Goal: Communication & Community: Answer question/provide support

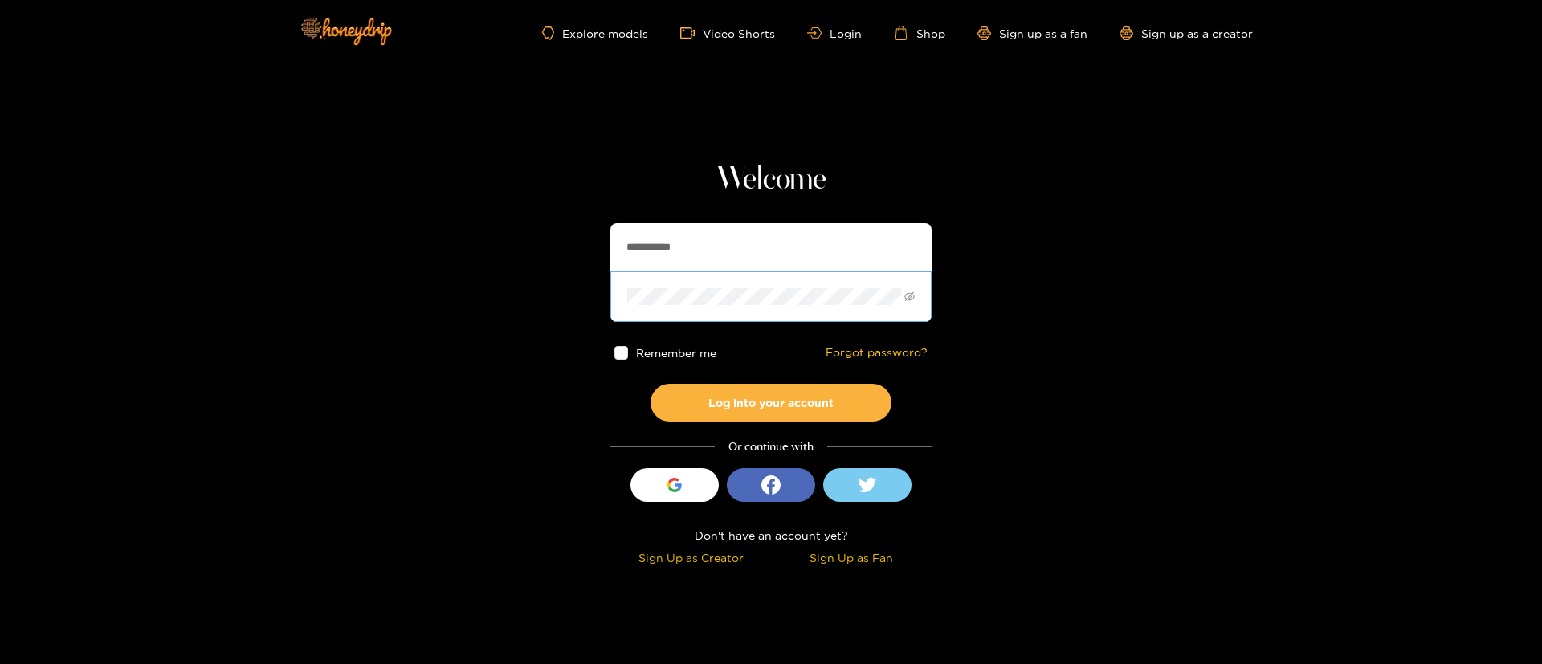
click at [727, 271] on span at bounding box center [770, 296] width 321 height 50
click at [729, 258] on input "**********" at bounding box center [770, 247] width 321 height 48
type input "**********"
click at [788, 390] on button "Log into your account" at bounding box center [770, 403] width 241 height 38
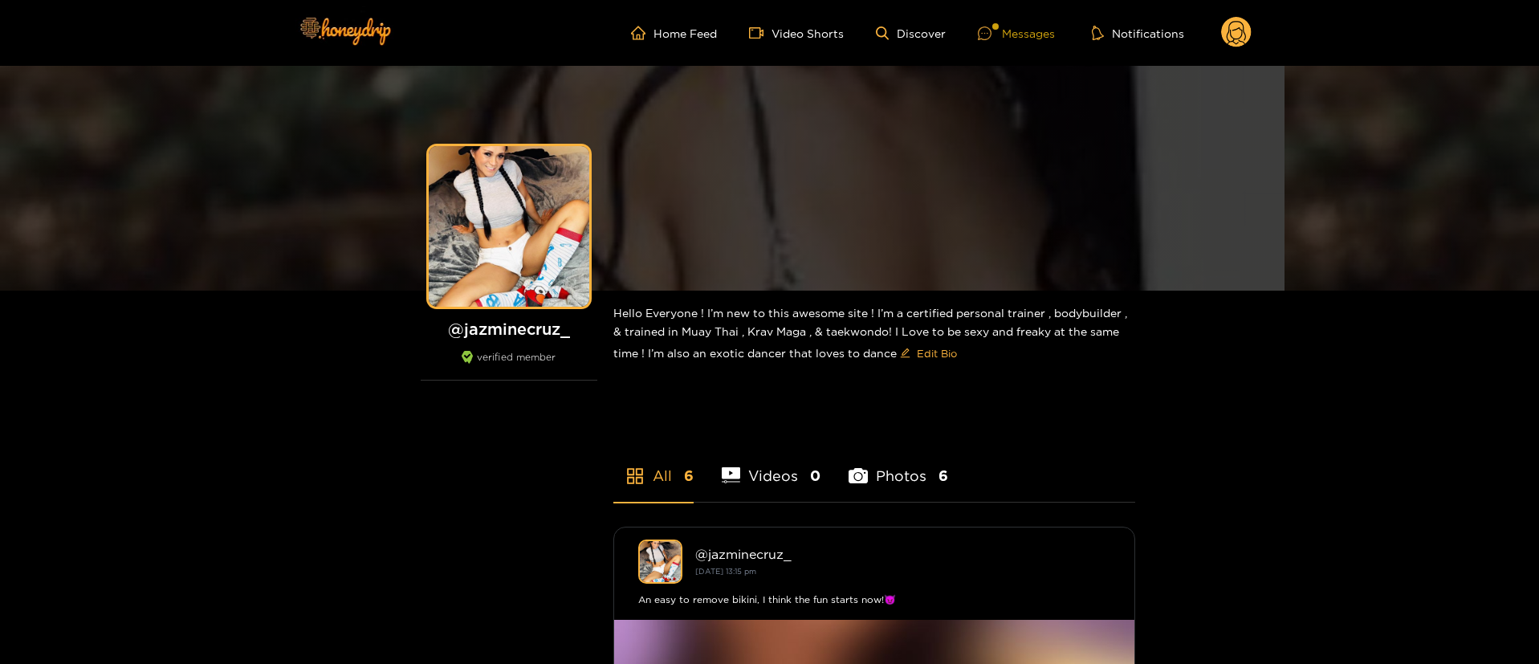
click at [1037, 25] on div "Messages" at bounding box center [1016, 33] width 77 height 18
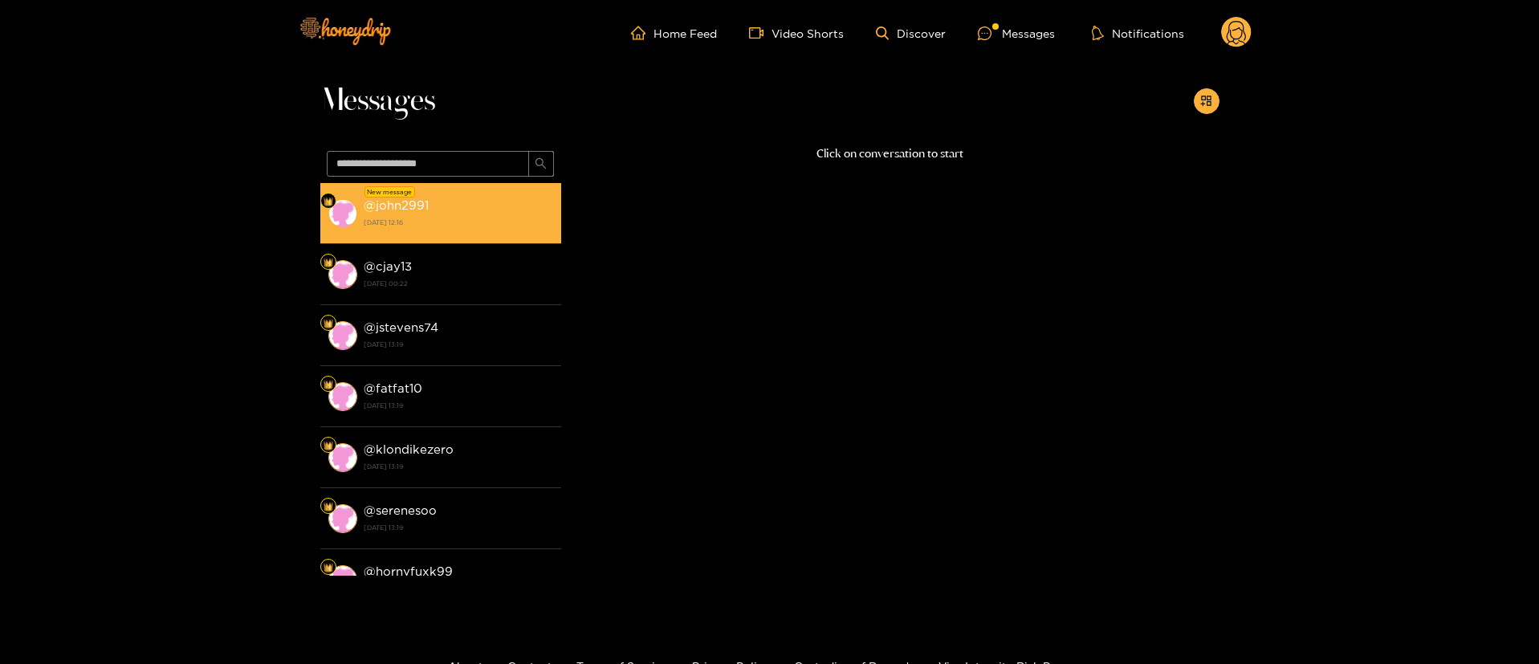
click at [446, 214] on div "@ john2991 15 August 2025 12:16" at bounding box center [458, 213] width 189 height 36
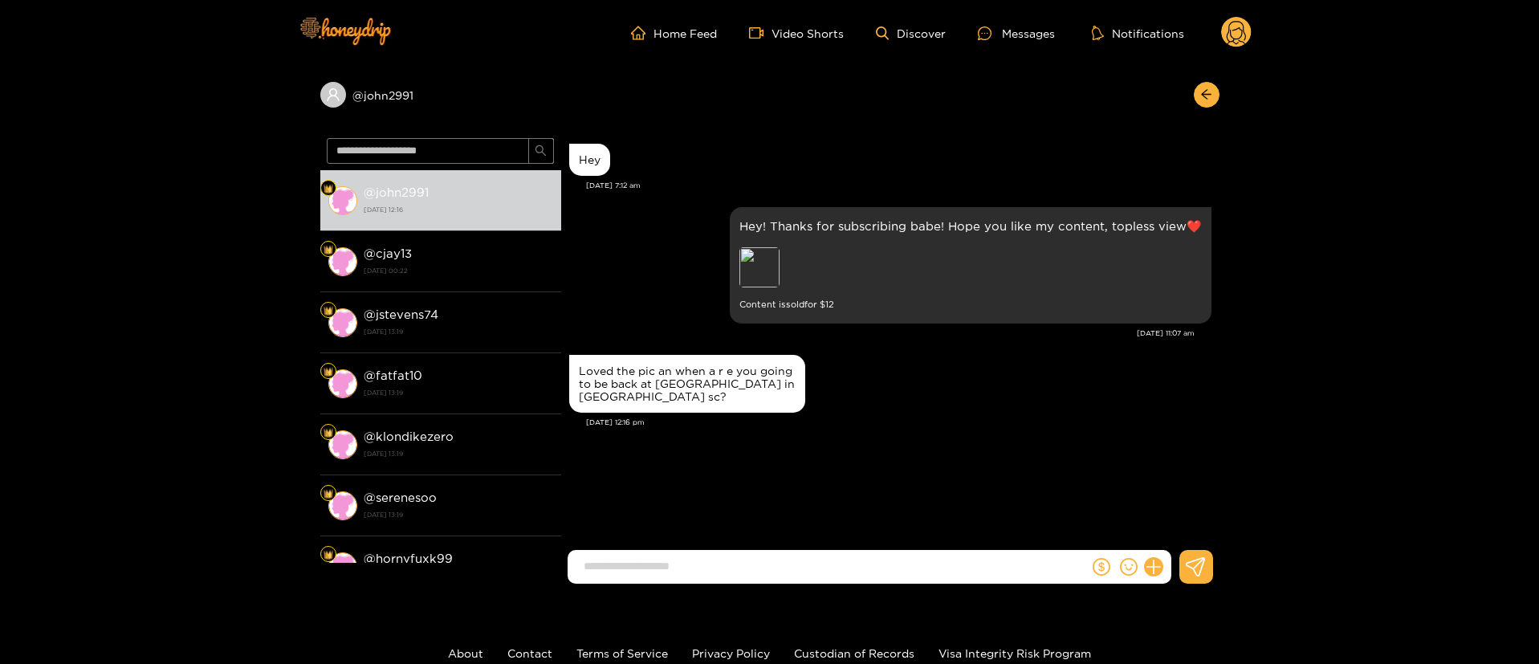
click at [786, 563] on input at bounding box center [832, 566] width 513 height 26
click at [780, 545] on div "John Johnson Hey Aug. 15, 7:12 am Hey! Thanks for subscribing babe! Hope you li…" at bounding box center [890, 343] width 658 height 423
click at [635, 383] on div "Loved the pic an when a r e you going to be back at platinum west in west colum…" at bounding box center [687, 384] width 217 height 39
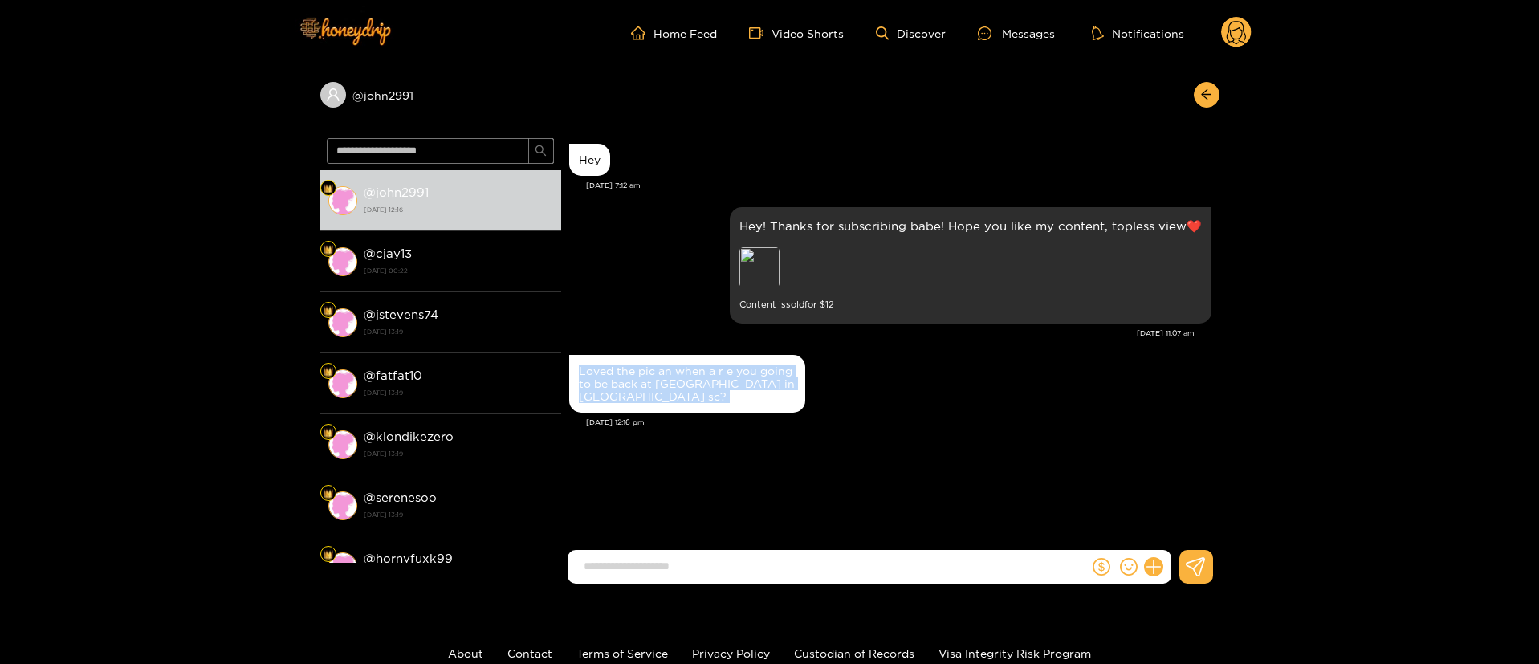
copy div "Loved the pic an when a r e you going to be back at platinum west in west colum…"
click at [775, 255] on div "Preview" at bounding box center [759, 267] width 40 height 40
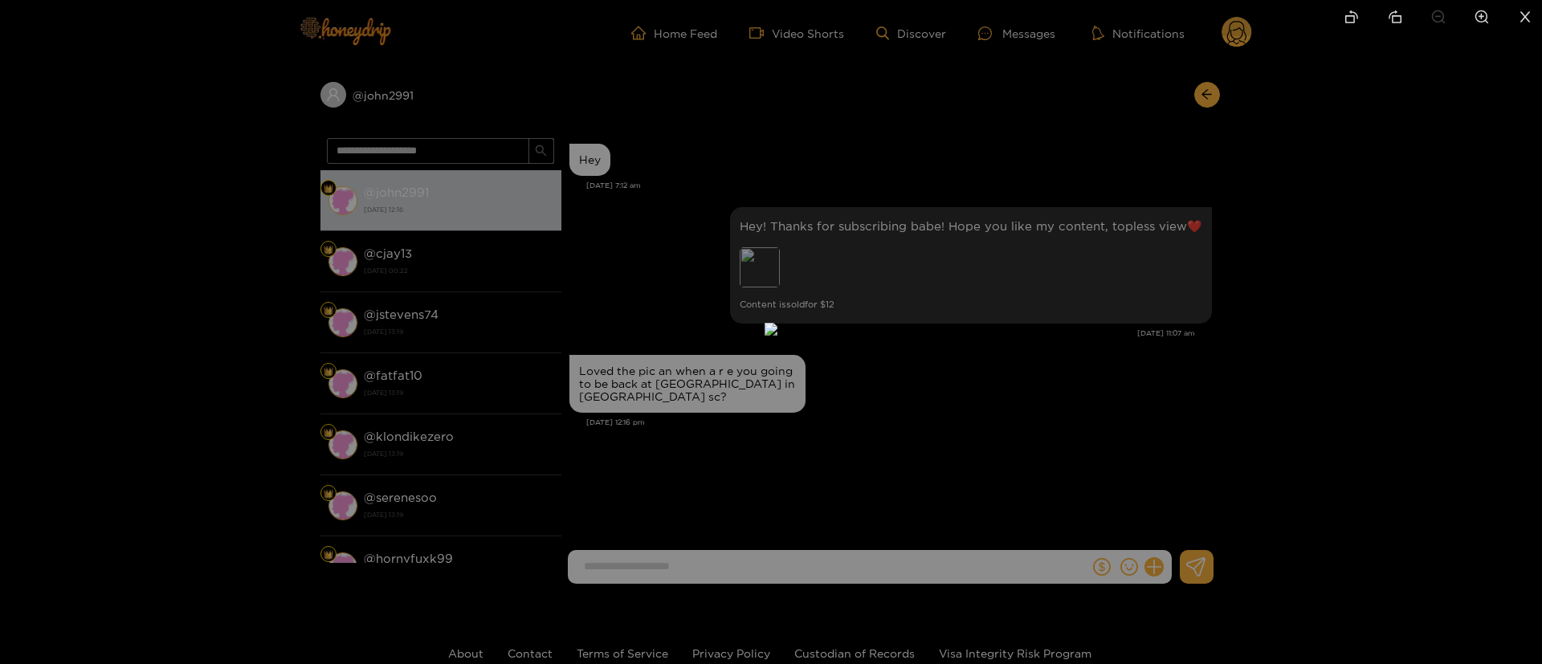
click at [1196, 359] on div at bounding box center [771, 332] width 1542 height 664
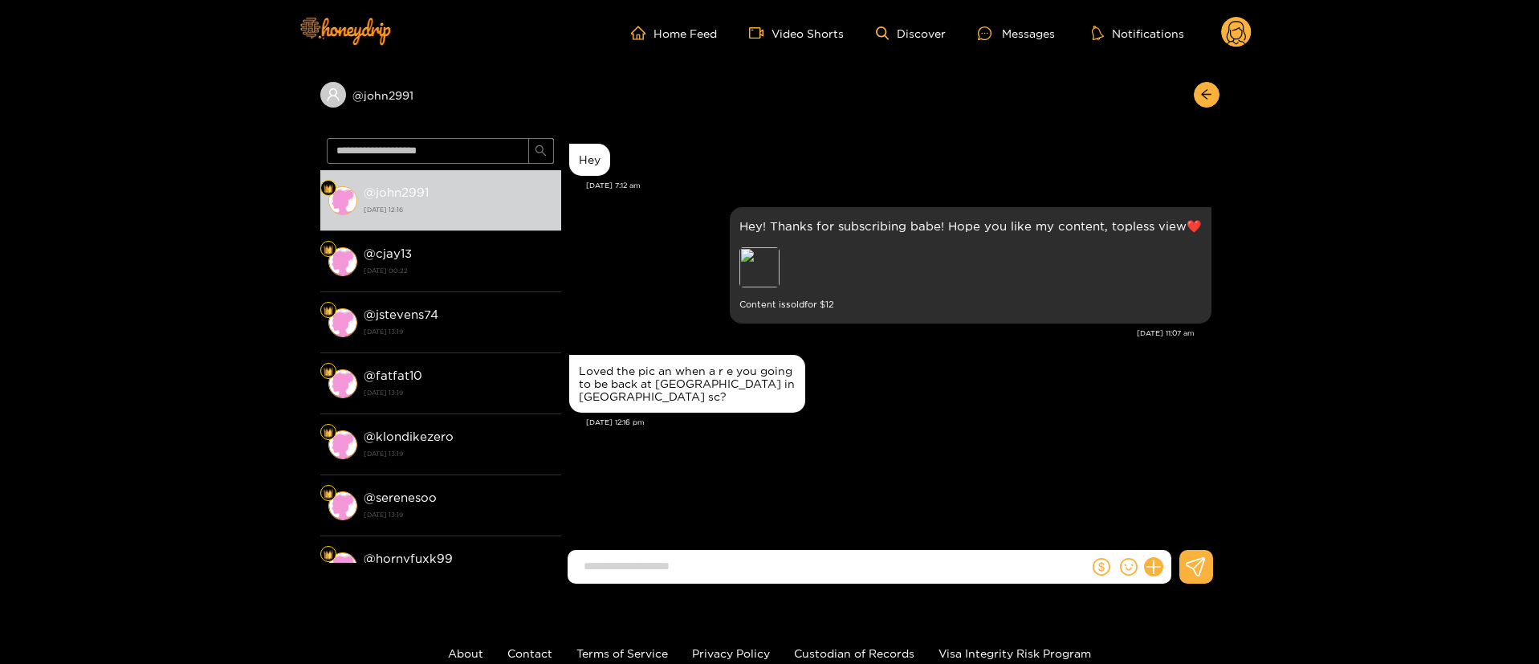
drag, startPoint x: 1254, startPoint y: 33, endPoint x: 1243, endPoint y: 34, distance: 11.3
click at [1248, 33] on header "Home Feed Video Shorts Discover Messages Notifications 0" at bounding box center [769, 33] width 1539 height 66
click at [1241, 35] on circle at bounding box center [1236, 32] width 31 height 31
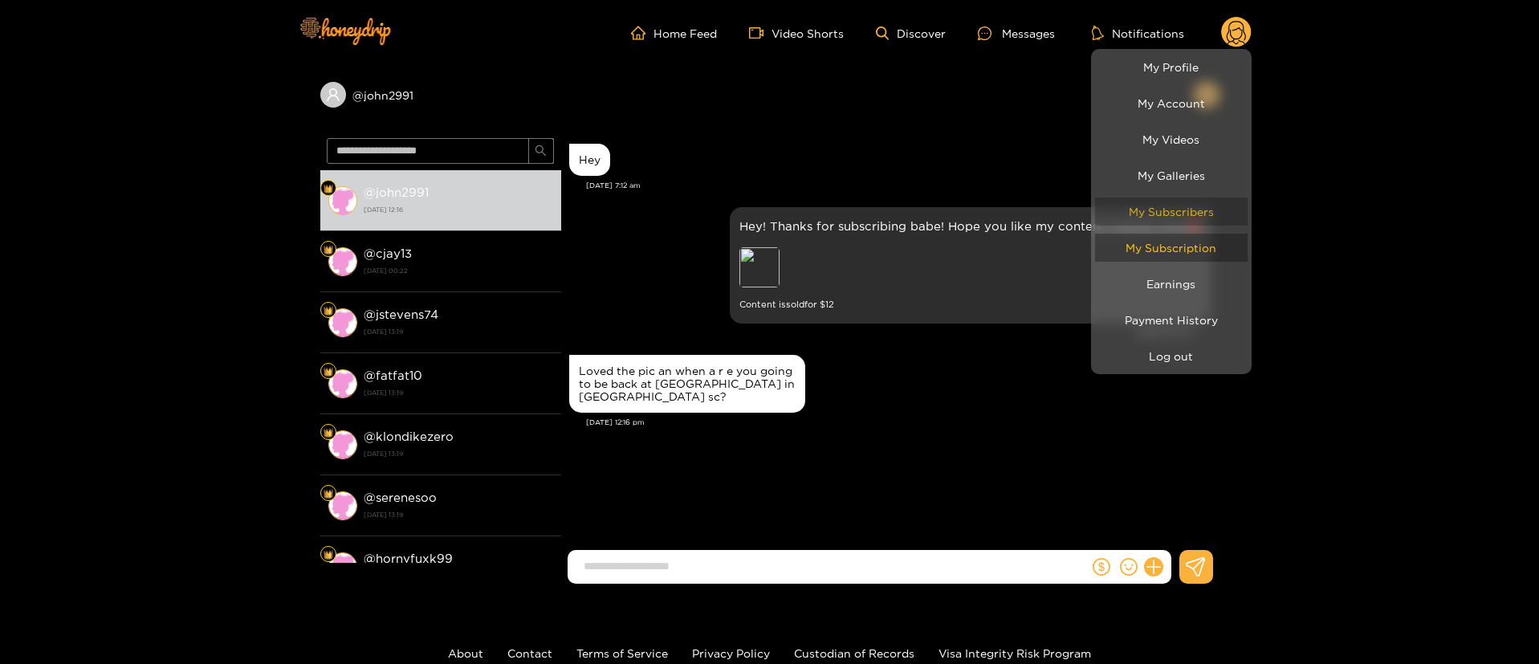
drag, startPoint x: 1182, startPoint y: 242, endPoint x: 1188, endPoint y: 219, distance: 24.2
click at [1183, 243] on link "My Subscription" at bounding box center [1171, 248] width 153 height 28
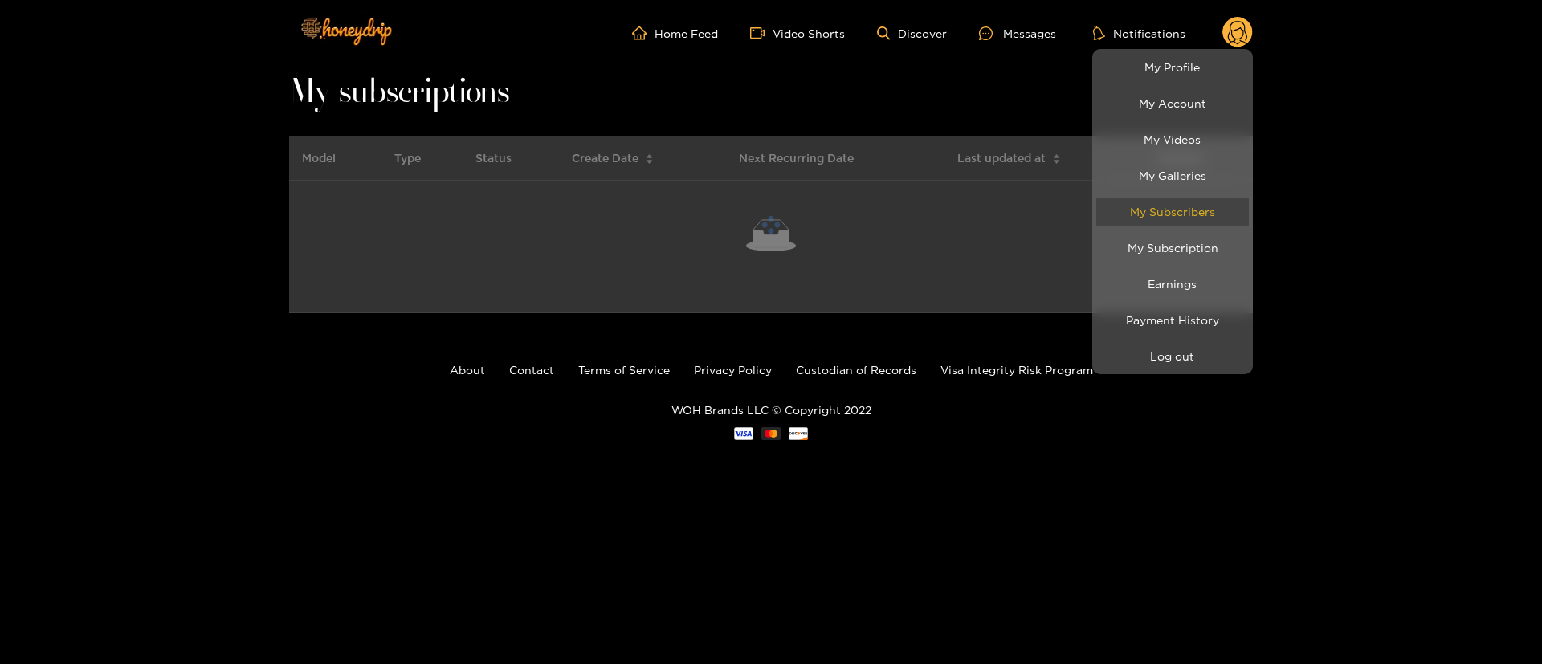
click at [1189, 207] on link "My Subscribers" at bounding box center [1172, 212] width 153 height 28
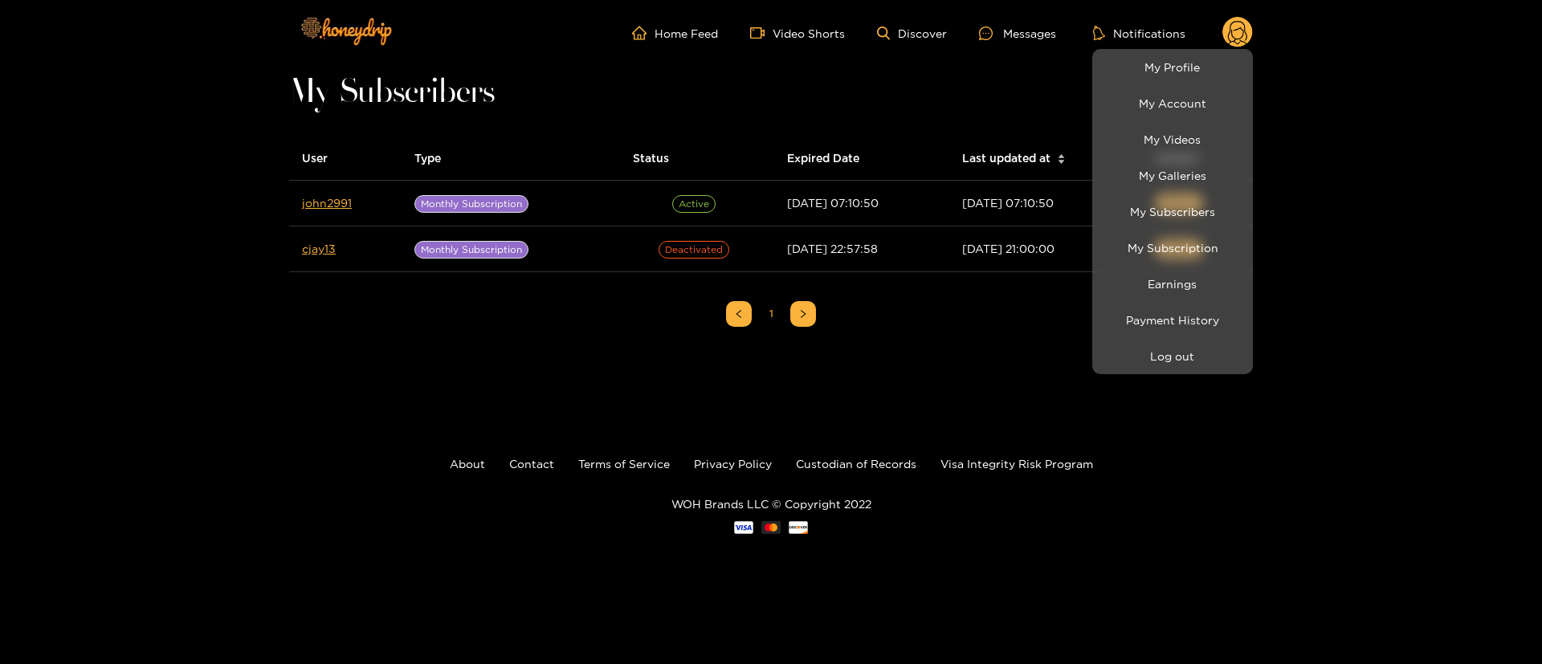
click at [132, 211] on div at bounding box center [771, 332] width 1542 height 664
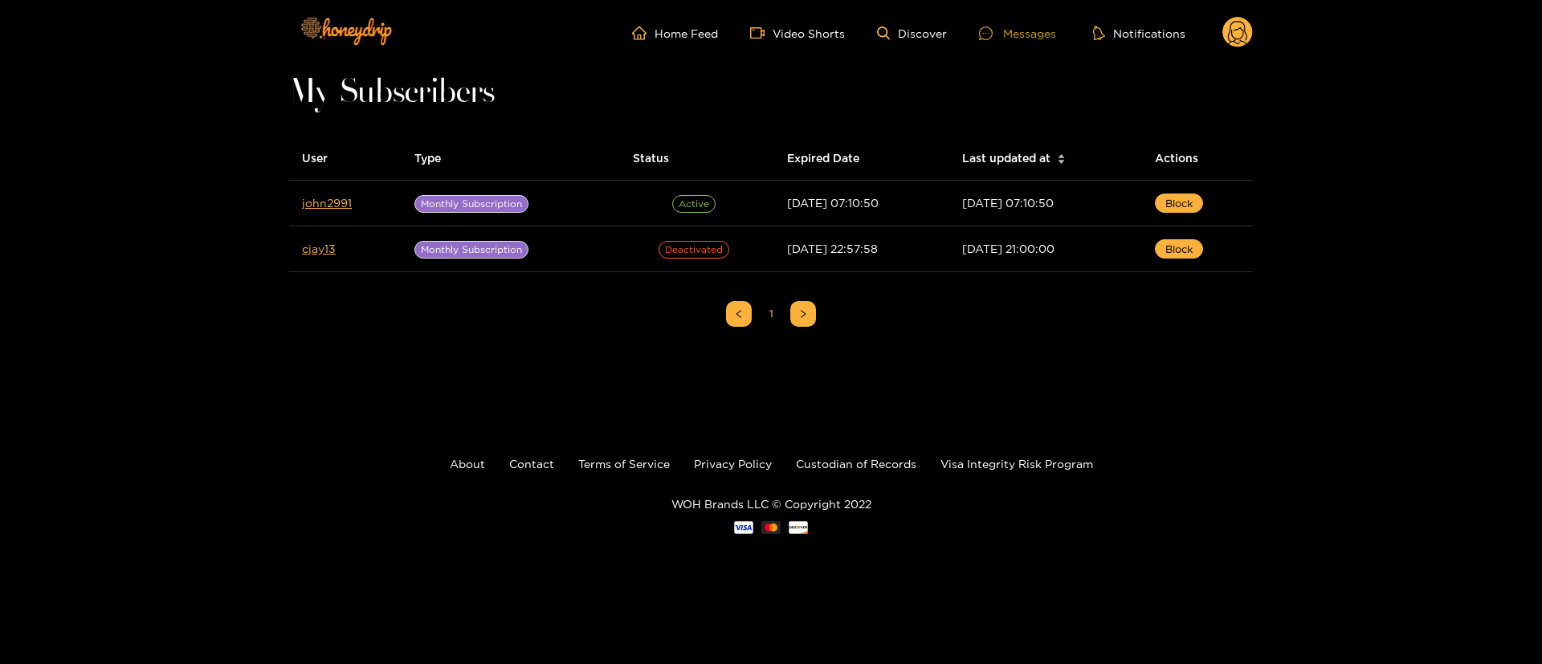
click at [1039, 26] on div "Messages" at bounding box center [1017, 33] width 77 height 18
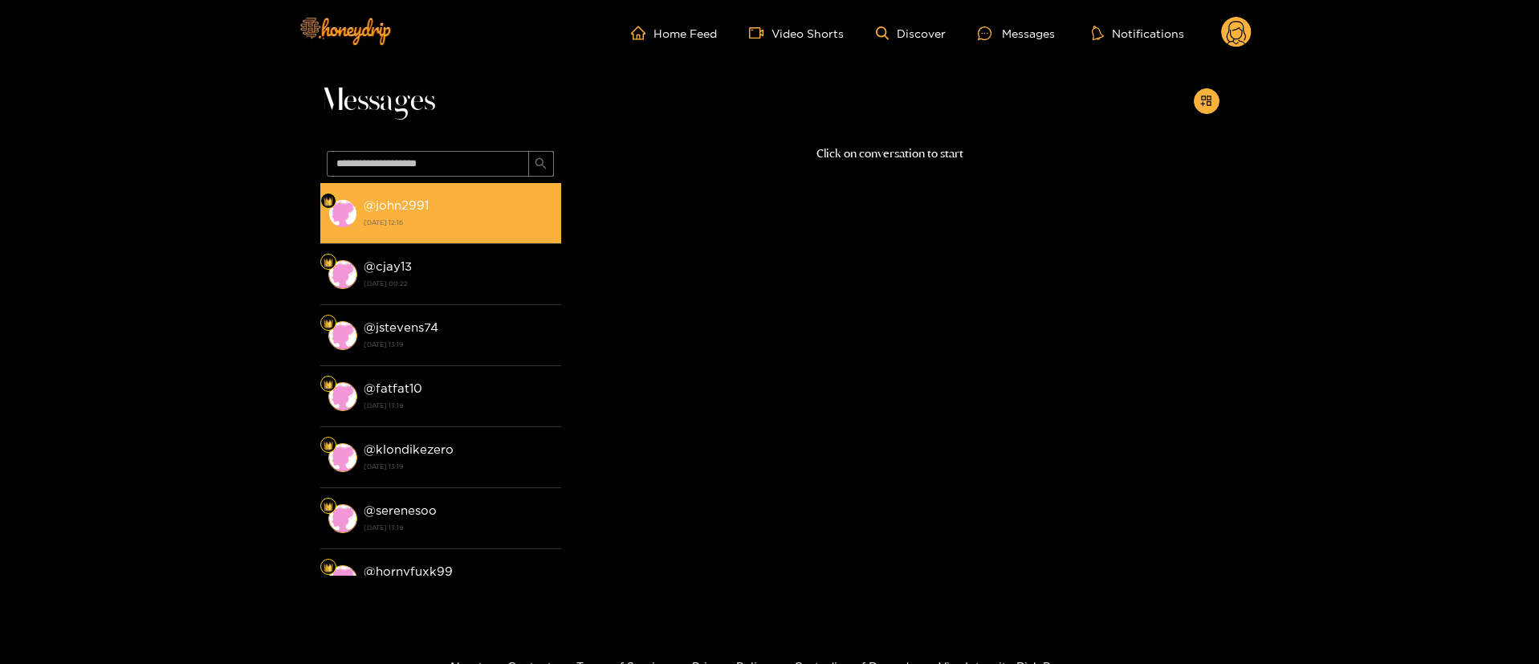
click at [497, 217] on strong "15 August 2025 12:16" at bounding box center [458, 222] width 189 height 14
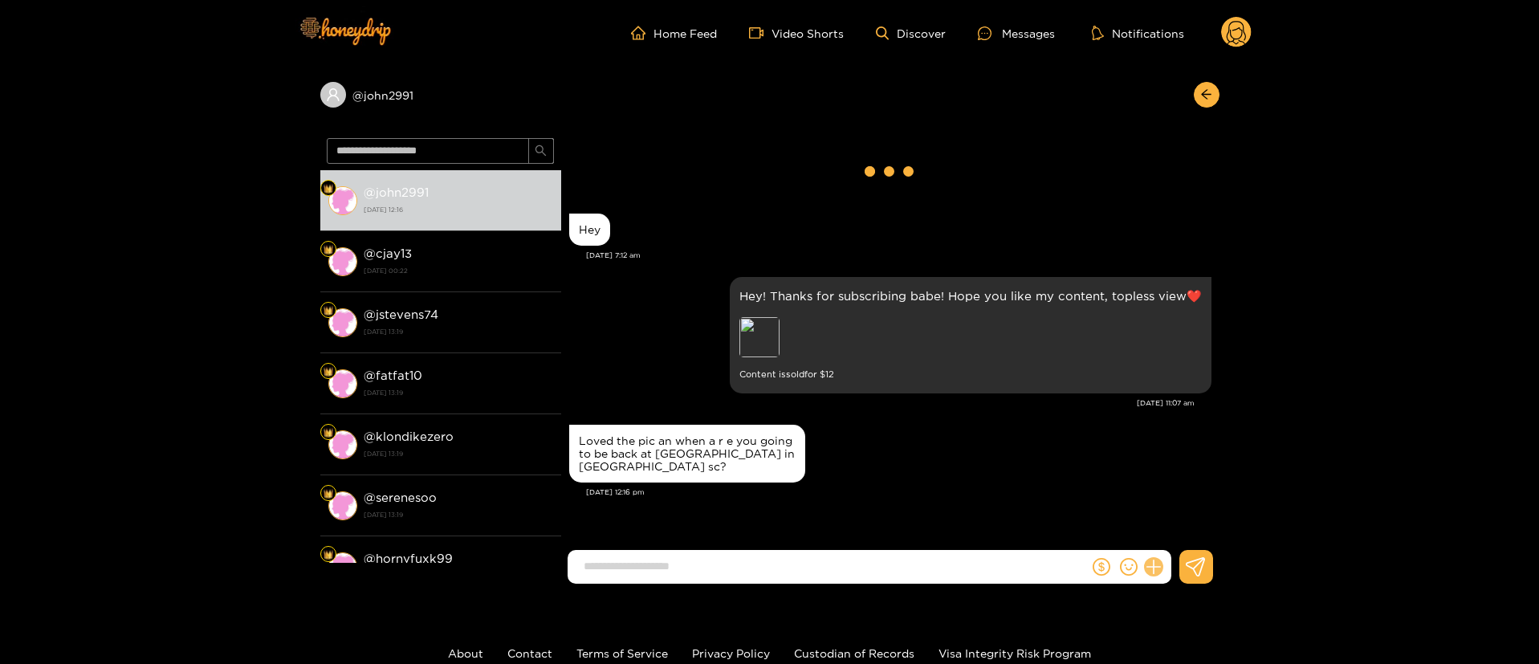
click at [1151, 559] on icon at bounding box center [1153, 567] width 18 height 18
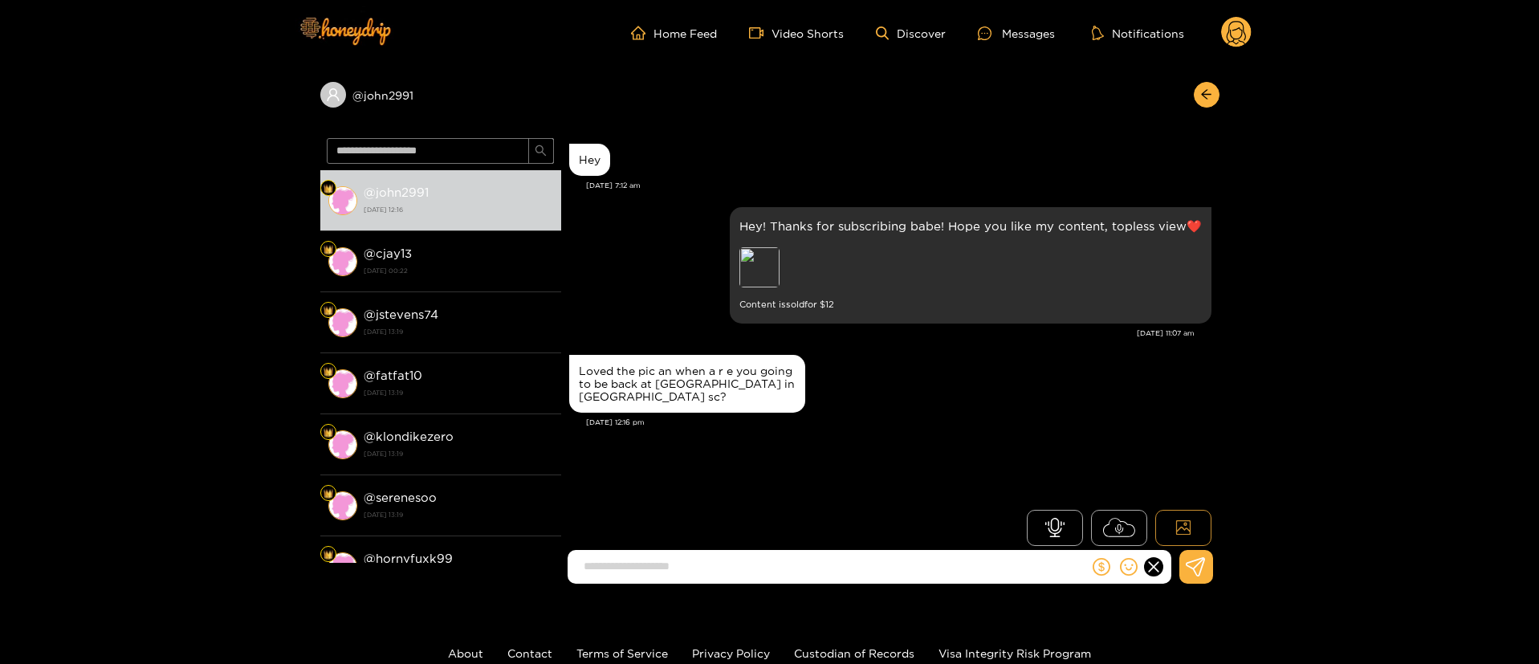
click at [1188, 519] on icon at bounding box center [1183, 527] width 16 height 16
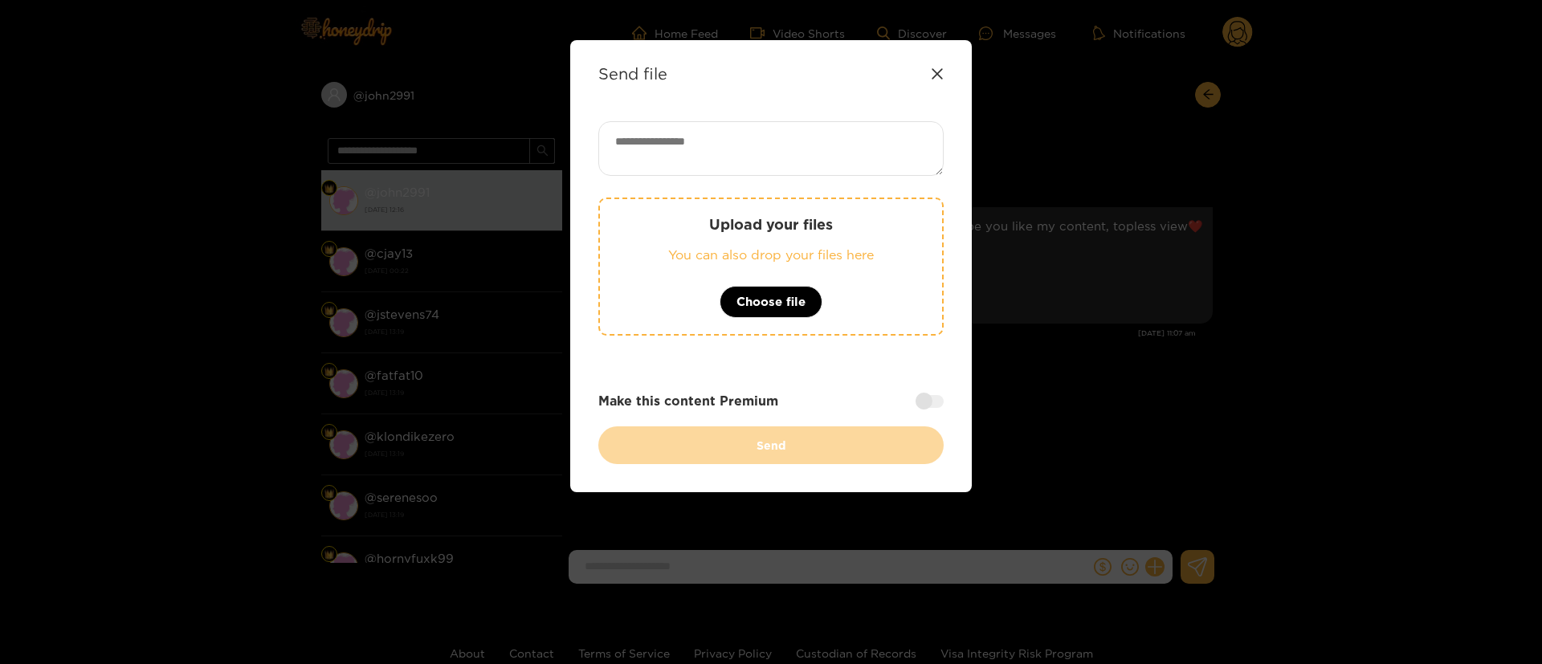
drag, startPoint x: 460, startPoint y: 115, endPoint x: 751, endPoint y: 82, distance: 292.5
click at [460, 116] on div "Send file Upload your files You can also drop your files here Choose file Make …" at bounding box center [771, 332] width 1542 height 664
drag, startPoint x: 931, startPoint y: 72, endPoint x: 610, endPoint y: 73, distance: 320.4
click at [931, 73] on icon at bounding box center [937, 73] width 13 height 13
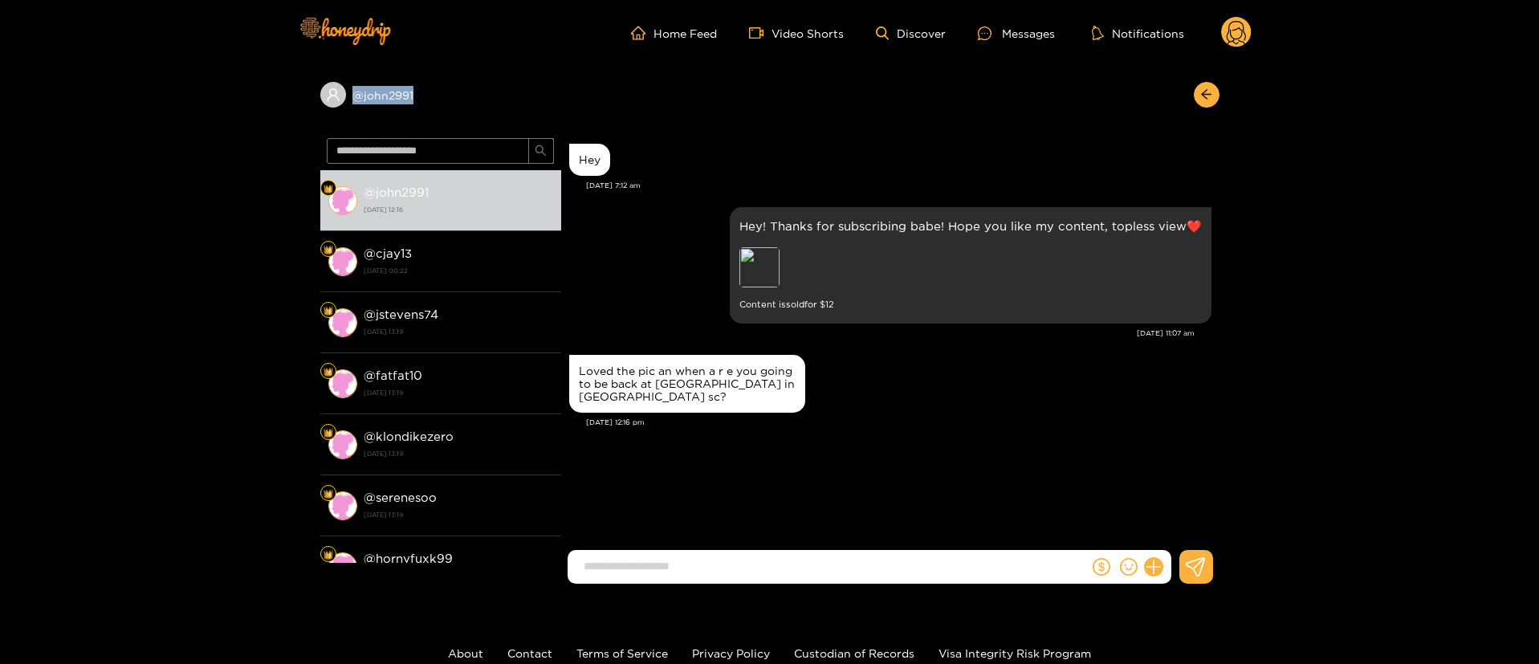
copy div "@ john2991"
drag, startPoint x: 451, startPoint y: 100, endPoint x: 583, endPoint y: 100, distance: 131.7
click at [583, 100] on div "@ john2991" at bounding box center [769, 99] width 899 height 66
click at [1151, 568] on icon at bounding box center [1153, 567] width 18 height 18
click at [1178, 533] on icon at bounding box center [1183, 527] width 16 height 16
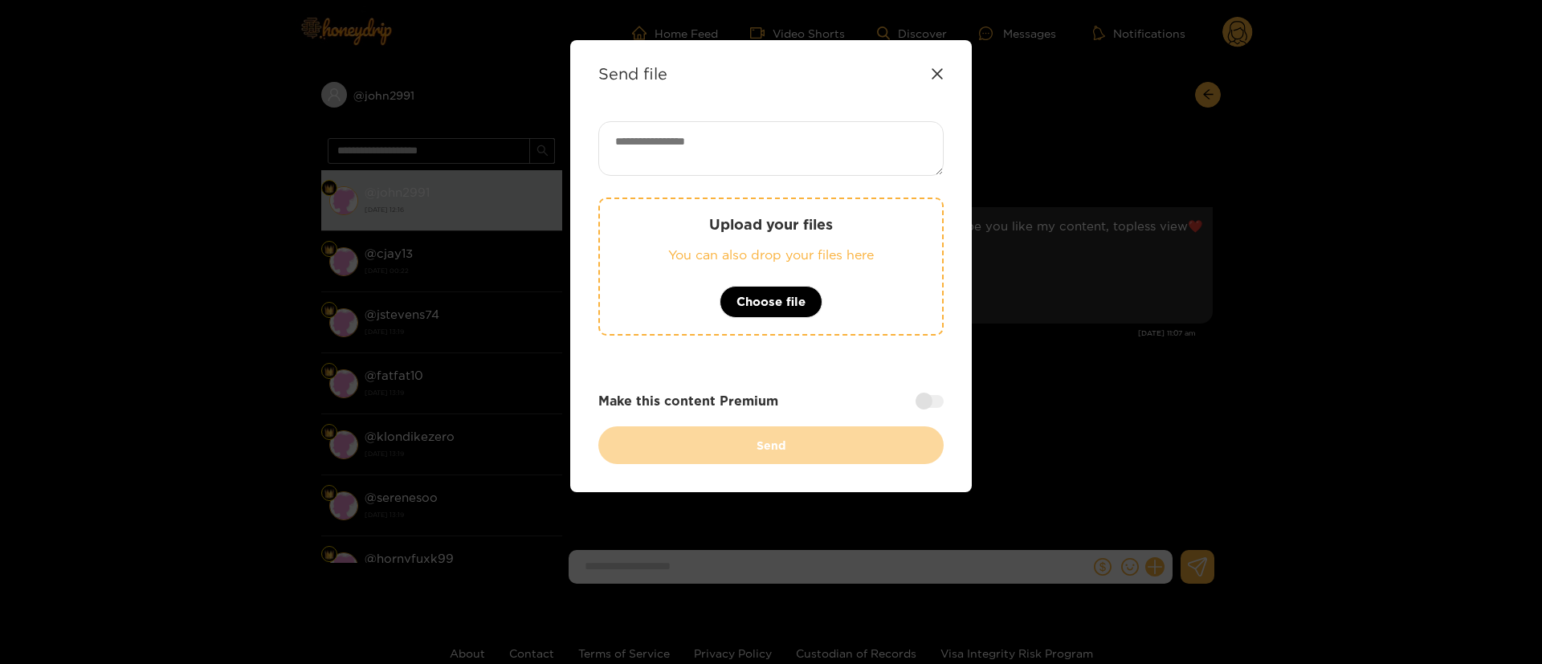
drag, startPoint x: 764, startPoint y: 158, endPoint x: 754, endPoint y: 168, distance: 13.6
click at [764, 158] on textarea at bounding box center [770, 148] width 345 height 55
type textarea "*"
click at [930, 71] on div "Send file" at bounding box center [770, 73] width 345 height 18
drag, startPoint x: 935, startPoint y: 71, endPoint x: 902, endPoint y: 310, distance: 240.7
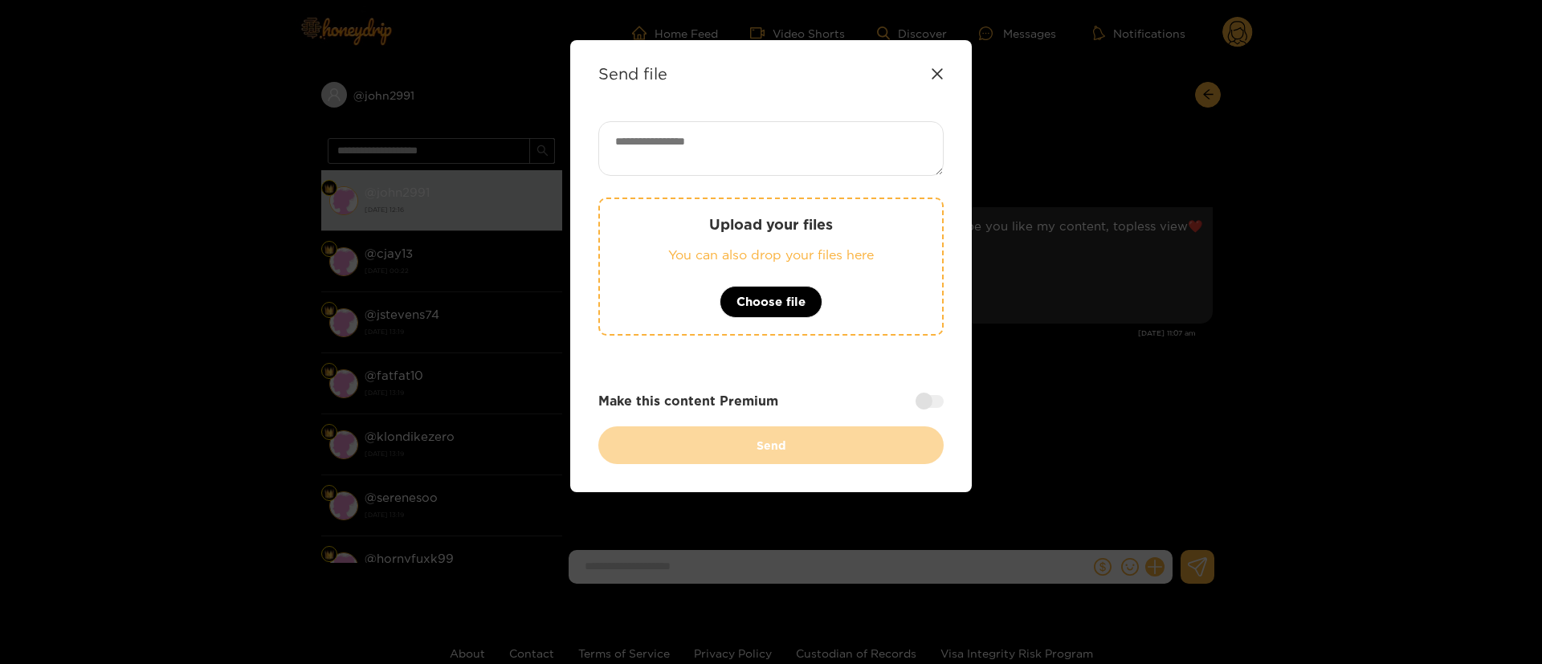
click at [936, 71] on icon at bounding box center [937, 73] width 13 height 13
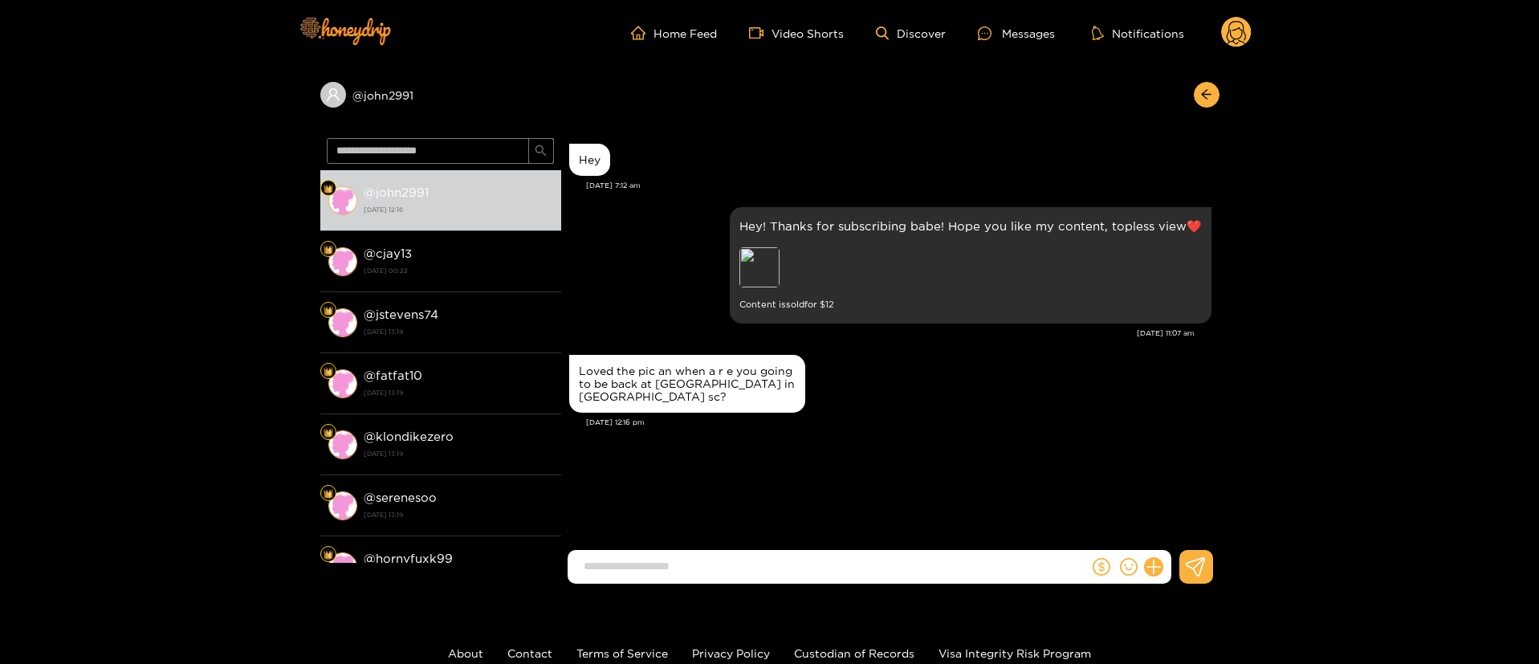
drag, startPoint x: 906, startPoint y: 557, endPoint x: 934, endPoint y: 544, distance: 30.2
click at [917, 555] on input at bounding box center [832, 566] width 513 height 26
type input "**********"
click at [1159, 564] on icon at bounding box center [1153, 567] width 18 height 18
click at [1181, 537] on button at bounding box center [1183, 528] width 56 height 36
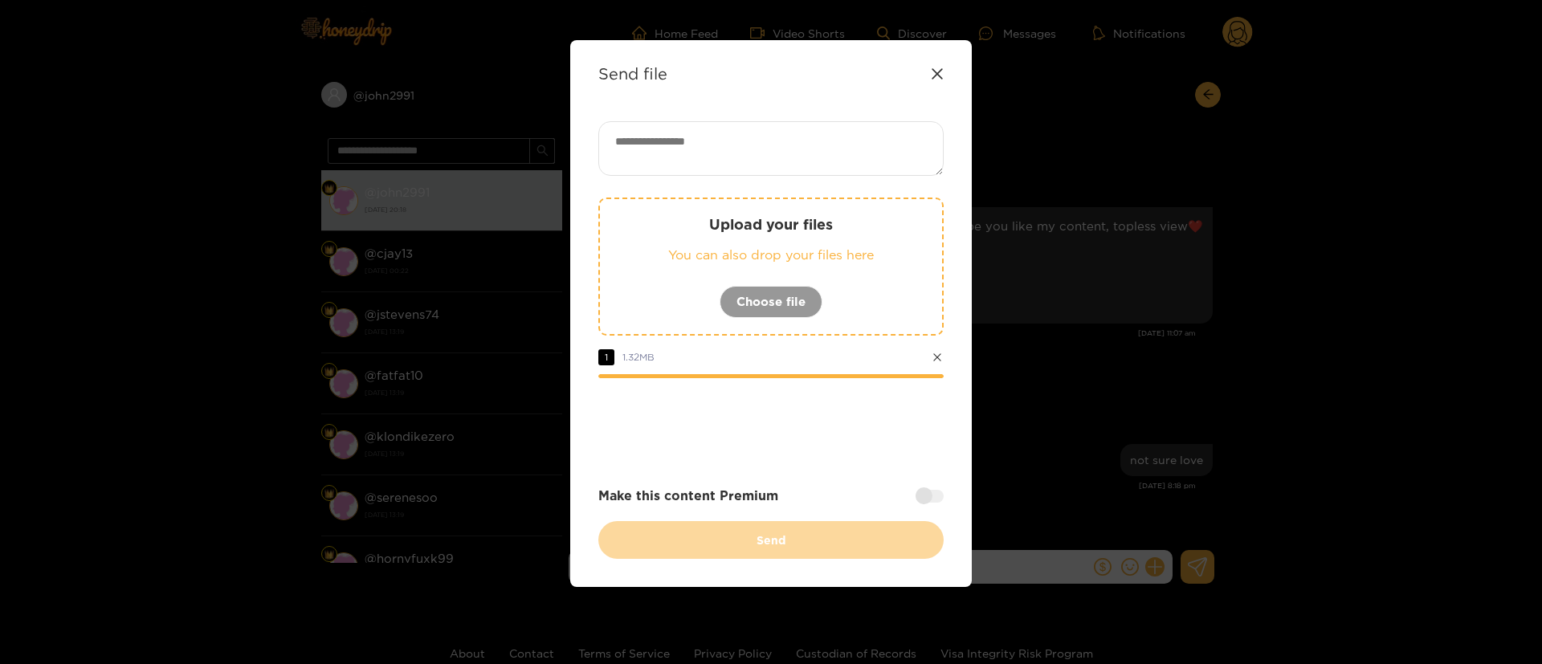
drag, startPoint x: 839, startPoint y: 457, endPoint x: 847, endPoint y: 454, distance: 8.6
click at [841, 457] on div "Upload your files You can also drop your files here Choose file 1 1.32 MB Make …" at bounding box center [770, 340] width 345 height 438
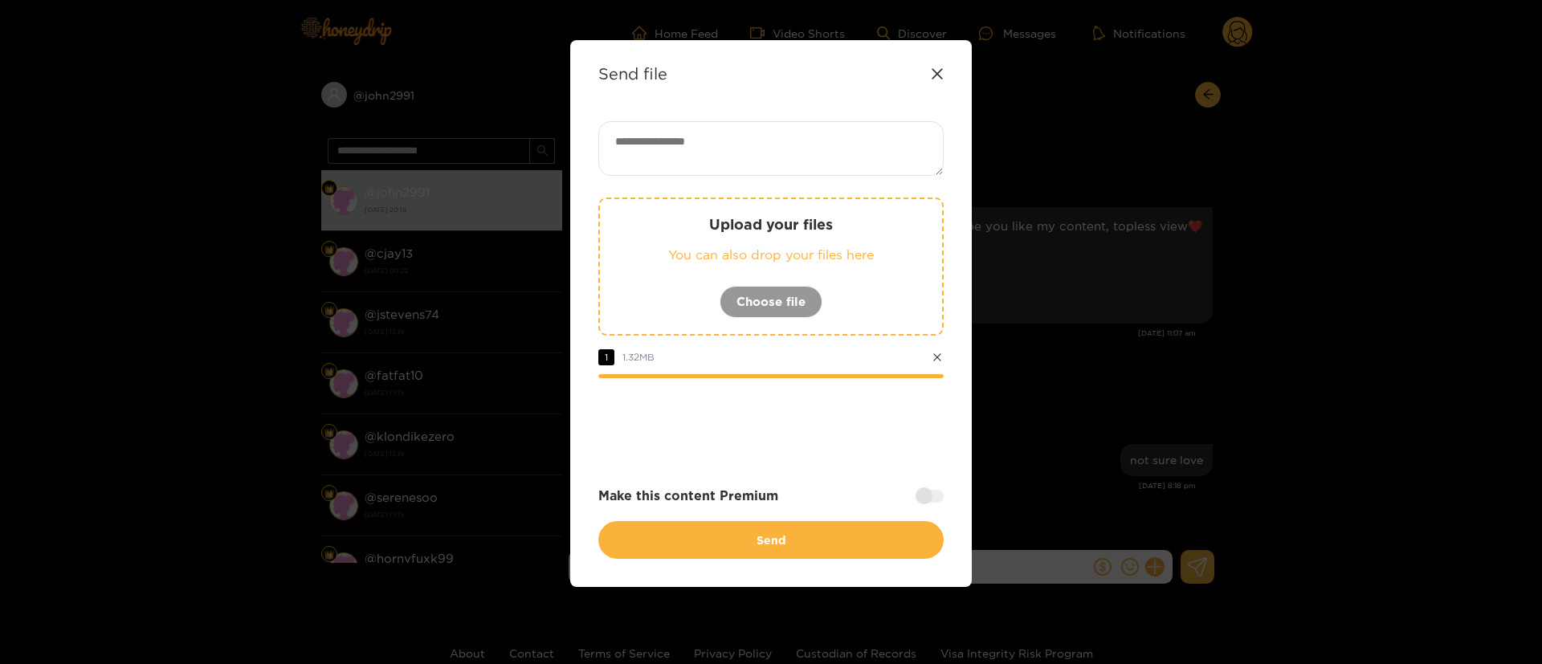
drag, startPoint x: 927, startPoint y: 498, endPoint x: 932, endPoint y: 490, distance: 9.4
click at [931, 496] on div at bounding box center [929, 496] width 28 height 13
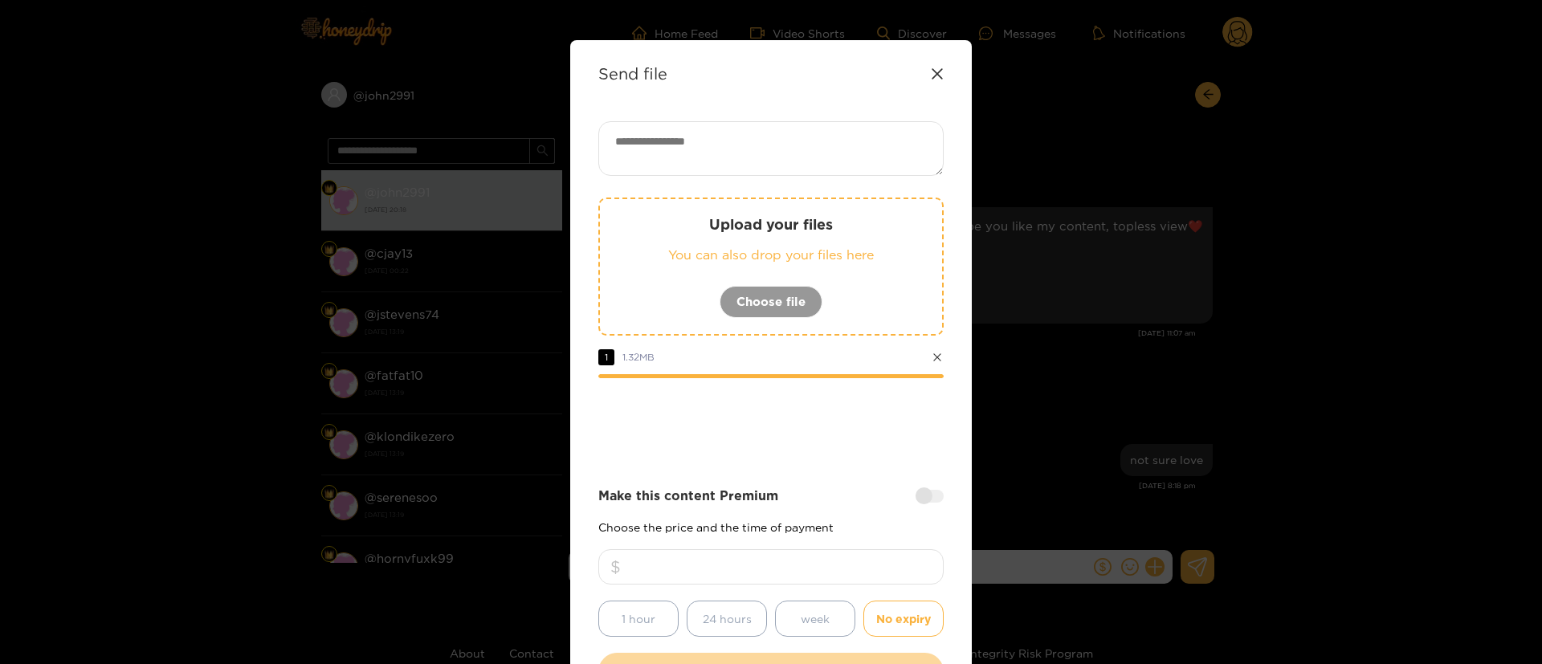
click at [850, 574] on input "number" at bounding box center [770, 566] width 345 height 35
click at [731, 112] on div "Send file Upload your files You can also drop your files here Choose file 1 1.3…" at bounding box center [770, 379] width 401 height 678
click at [776, 149] on textarea at bounding box center [770, 148] width 345 height 55
click at [787, 152] on textarea "**********" at bounding box center [770, 148] width 345 height 55
paste textarea "**"
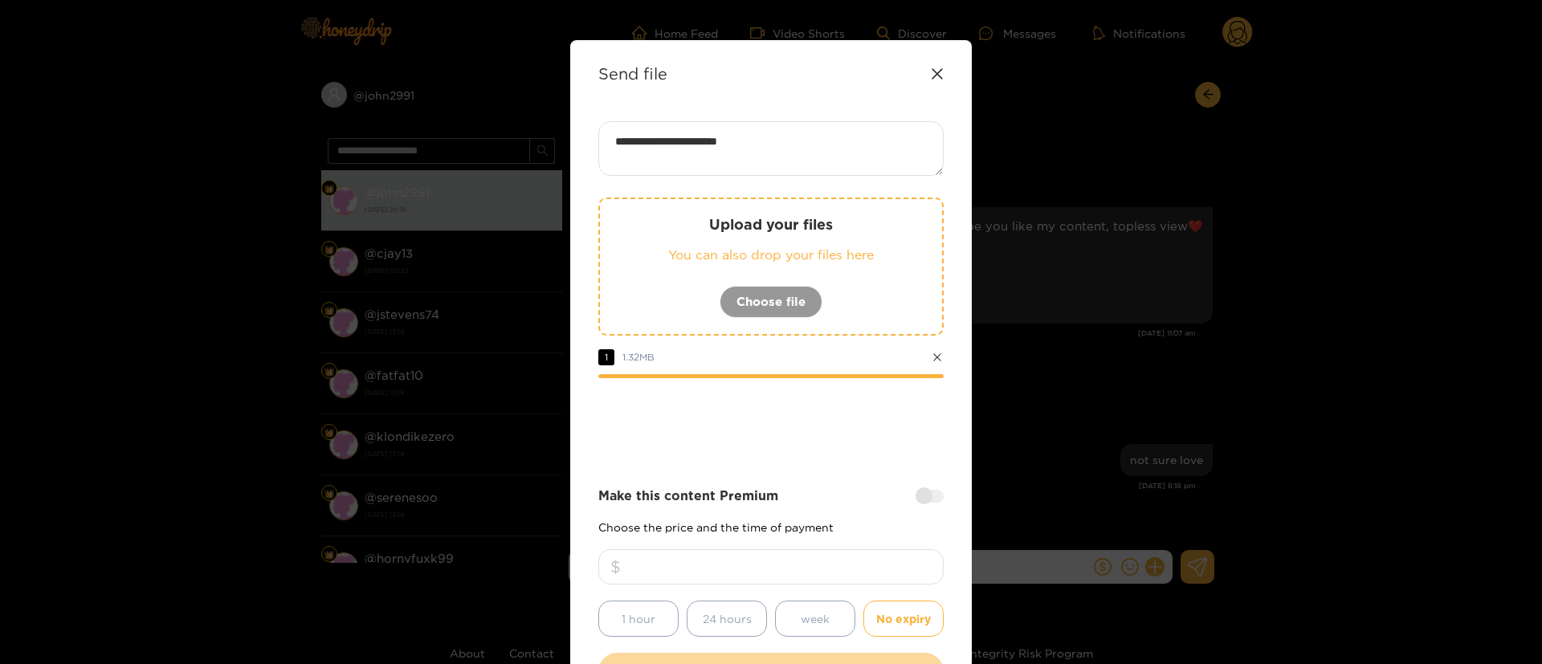
paste textarea "**"
type textarea "**********"
click at [824, 430] on div at bounding box center [770, 422] width 345 height 64
click at [813, 561] on input "number" at bounding box center [770, 566] width 345 height 35
type input "**"
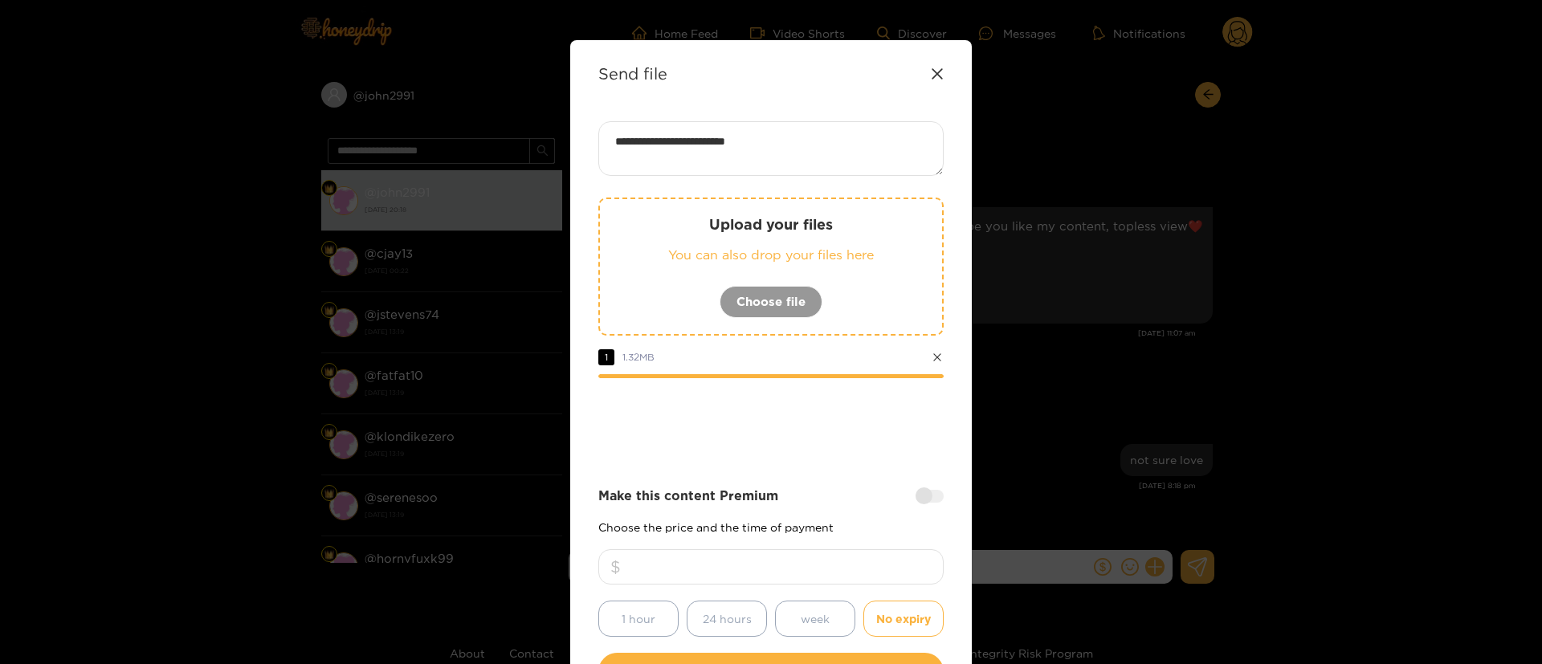
click at [816, 457] on div "**********" at bounding box center [770, 405] width 345 height 569
click at [825, 438] on div at bounding box center [770, 422] width 345 height 64
click at [822, 441] on div at bounding box center [770, 422] width 345 height 64
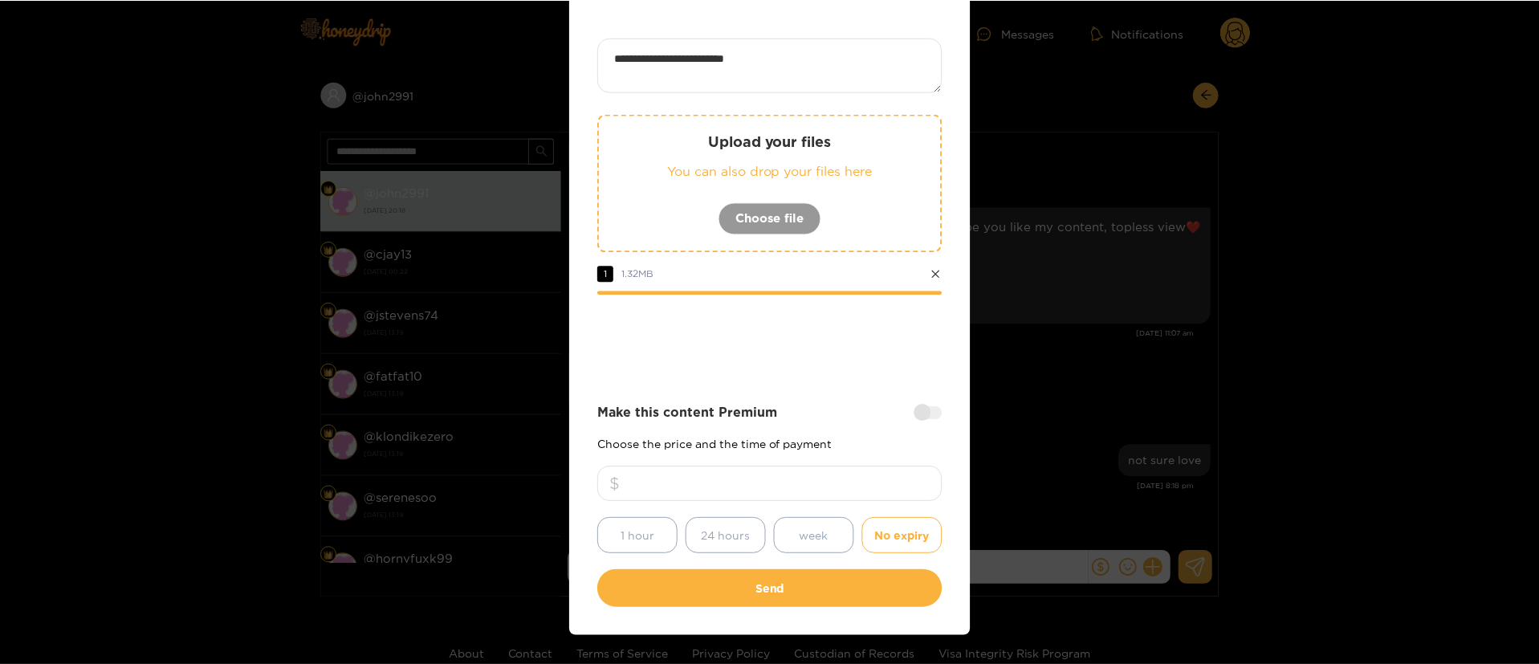
scroll to position [119, 0]
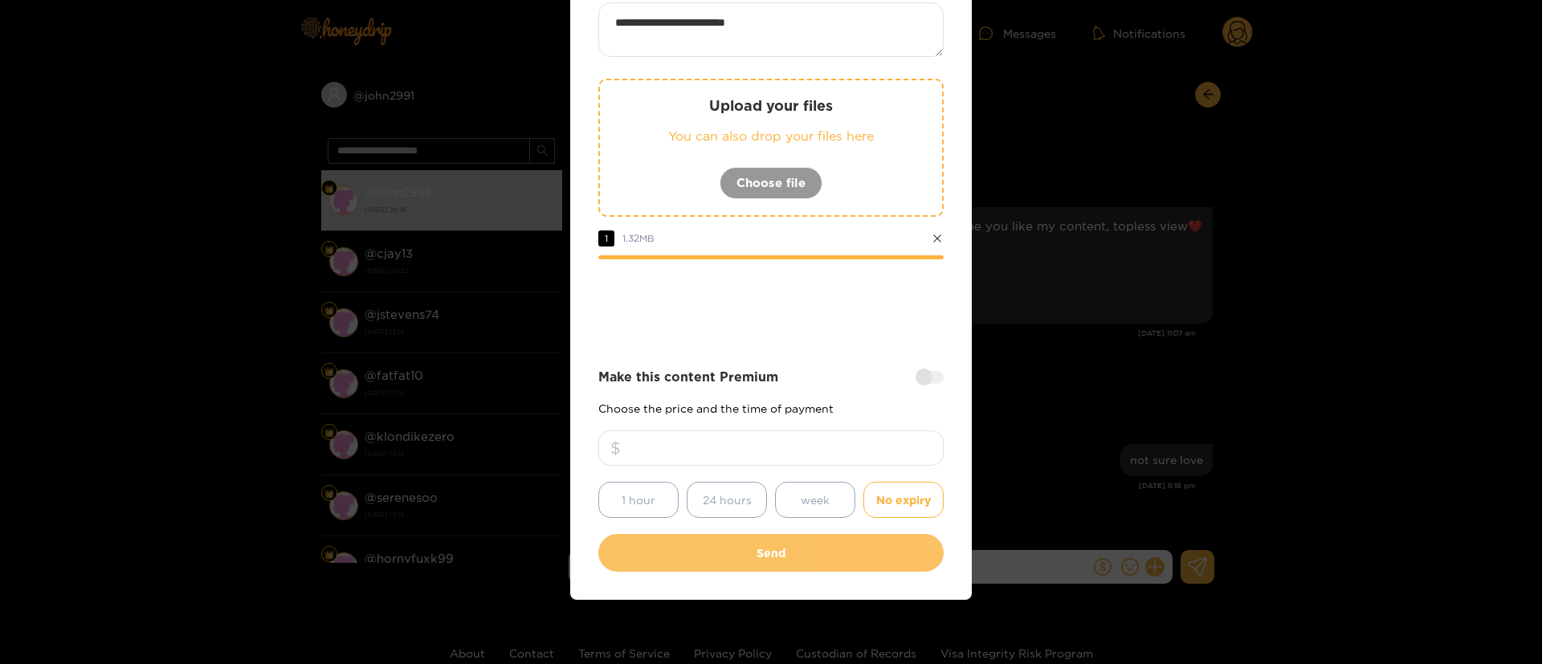
click at [848, 559] on button "Send" at bounding box center [770, 553] width 345 height 38
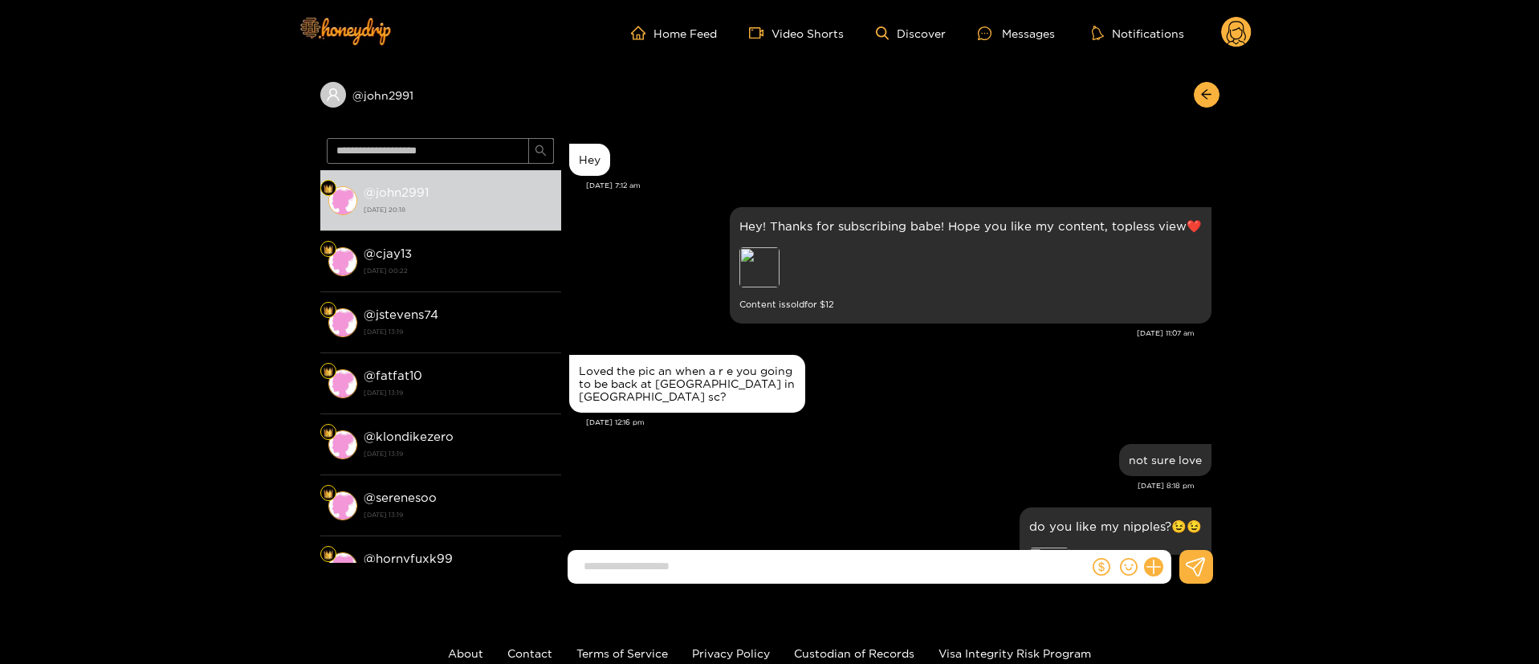
scroll to position [120, 0]
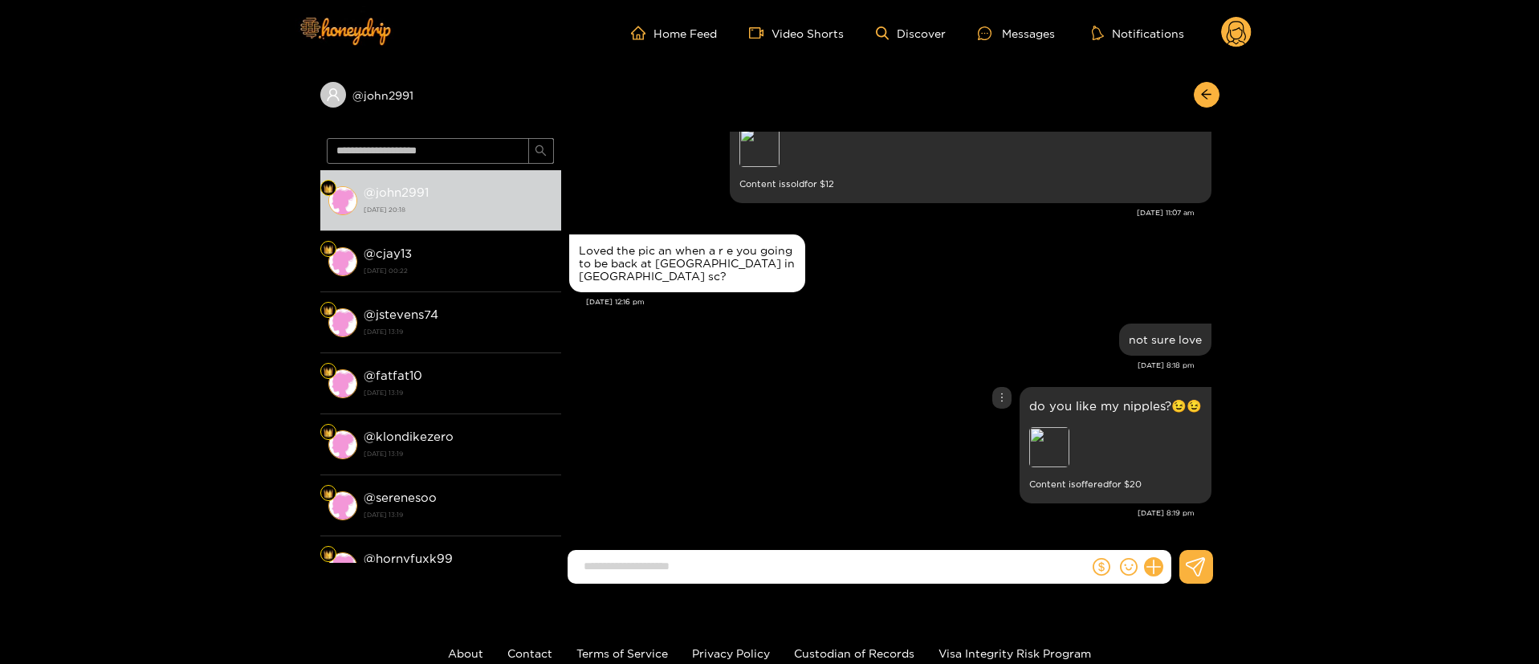
drag, startPoint x: 1087, startPoint y: 462, endPoint x: 1074, endPoint y: 459, distance: 13.1
click at [1081, 461] on div "Preview" at bounding box center [1115, 449] width 173 height 44
click at [1073, 459] on div "Preview" at bounding box center [1115, 449] width 173 height 44
click at [1061, 459] on div "Preview" at bounding box center [1049, 447] width 40 height 40
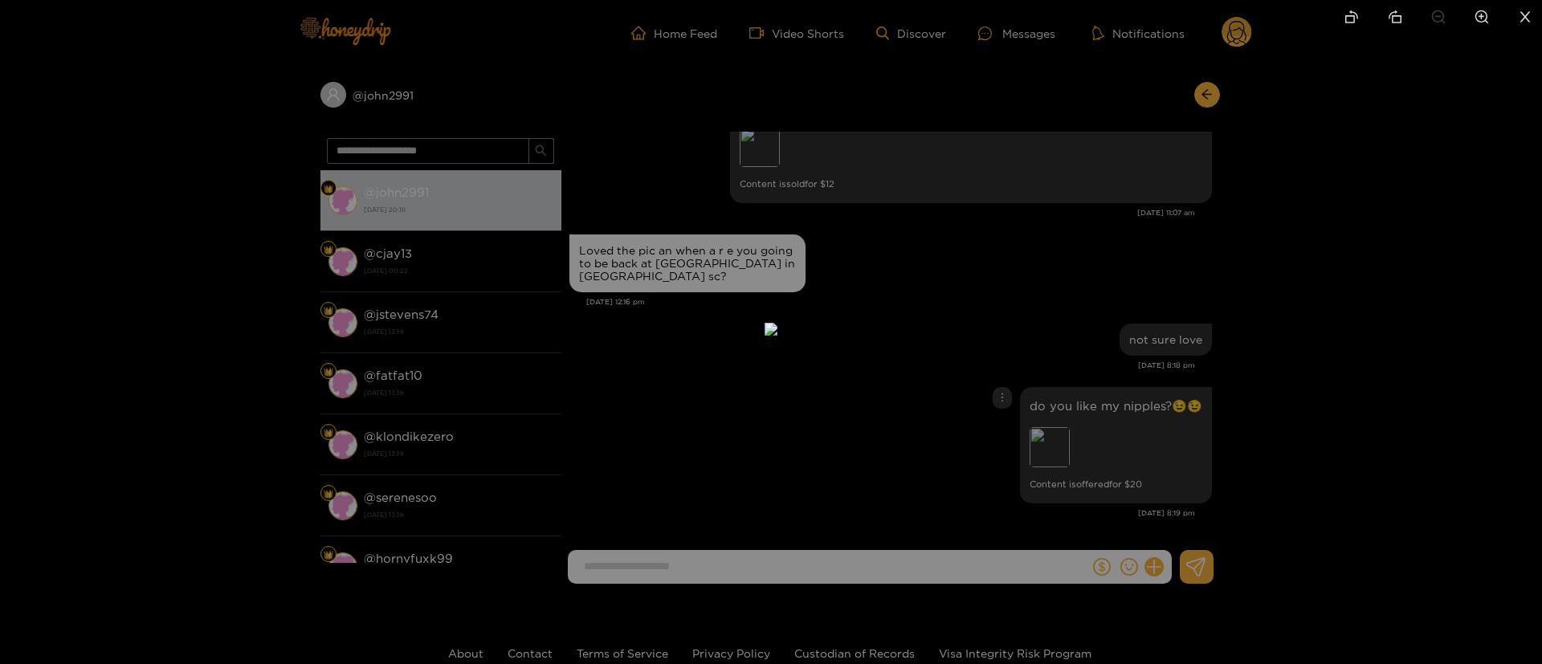
click at [1289, 368] on div at bounding box center [771, 332] width 1542 height 664
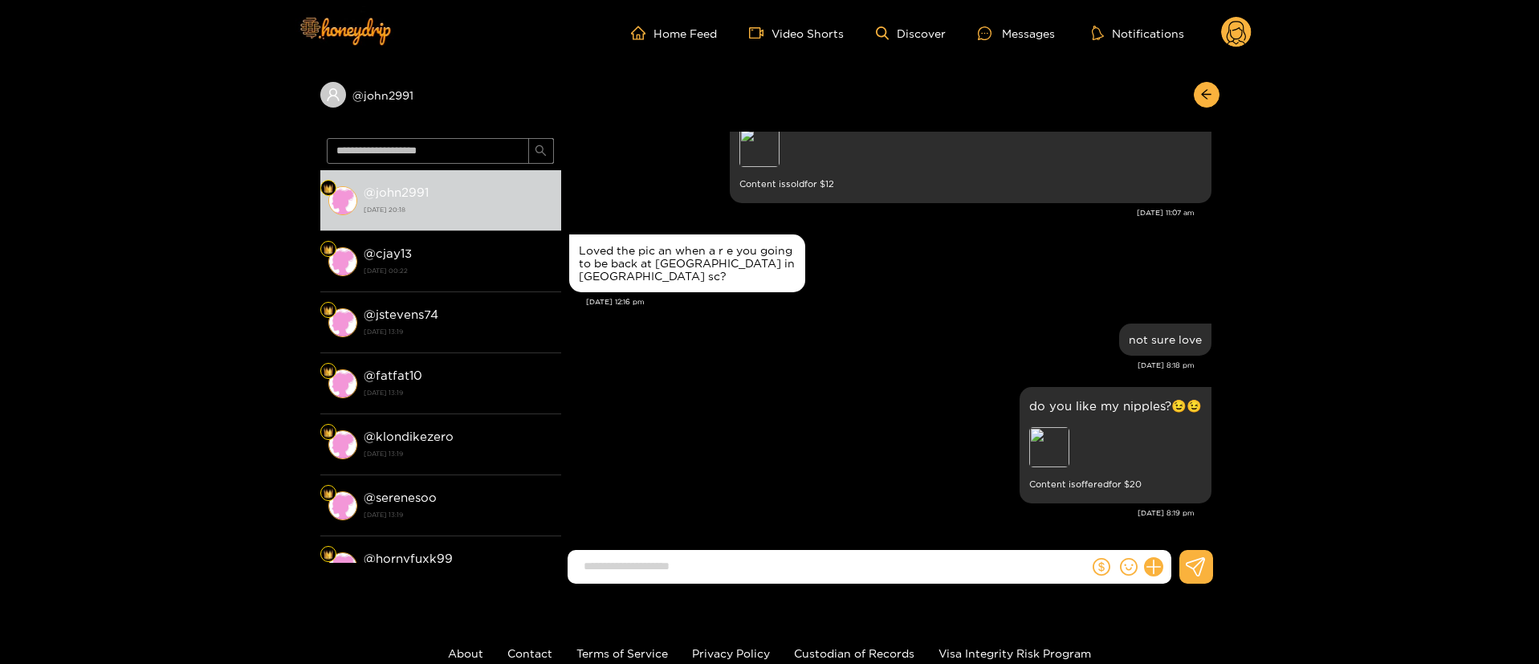
click at [1230, 26] on circle at bounding box center [1236, 32] width 31 height 31
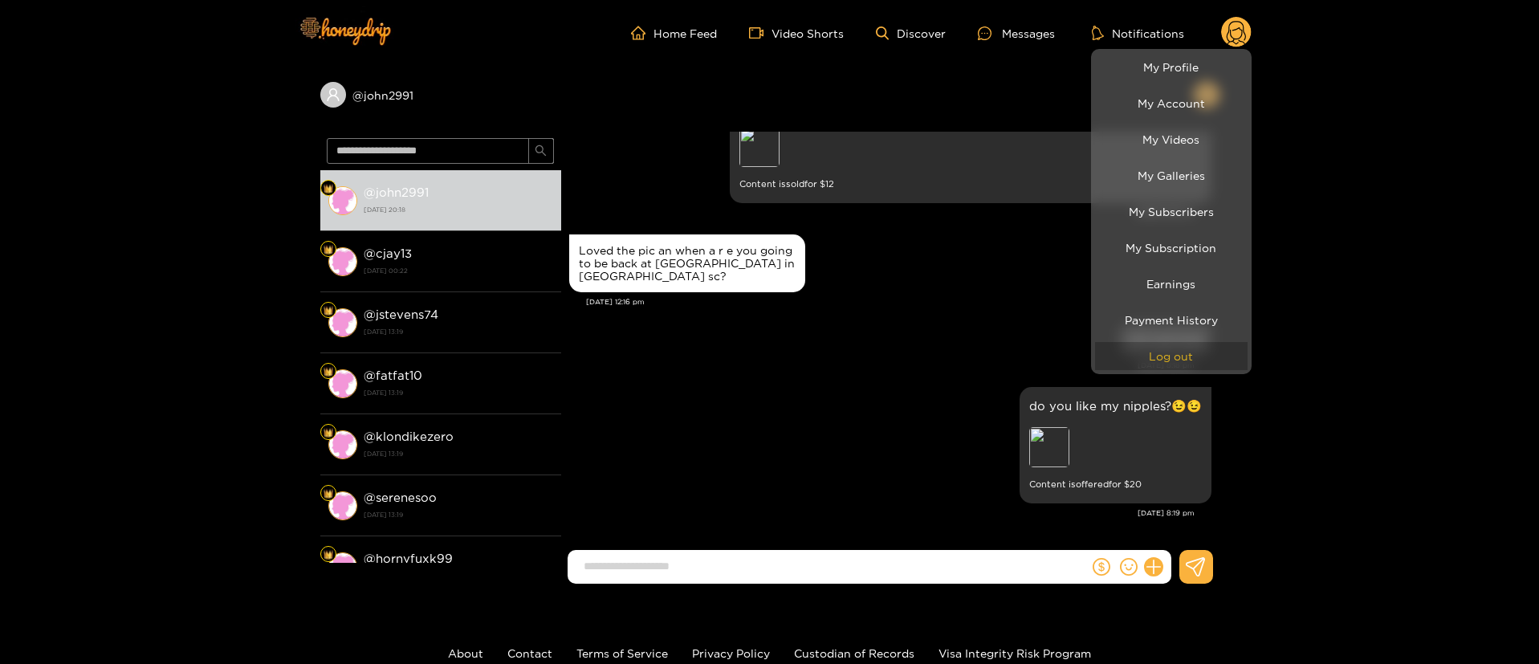
click at [1178, 367] on button "Log out" at bounding box center [1171, 356] width 153 height 28
